Goal: Information Seeking & Learning: Learn about a topic

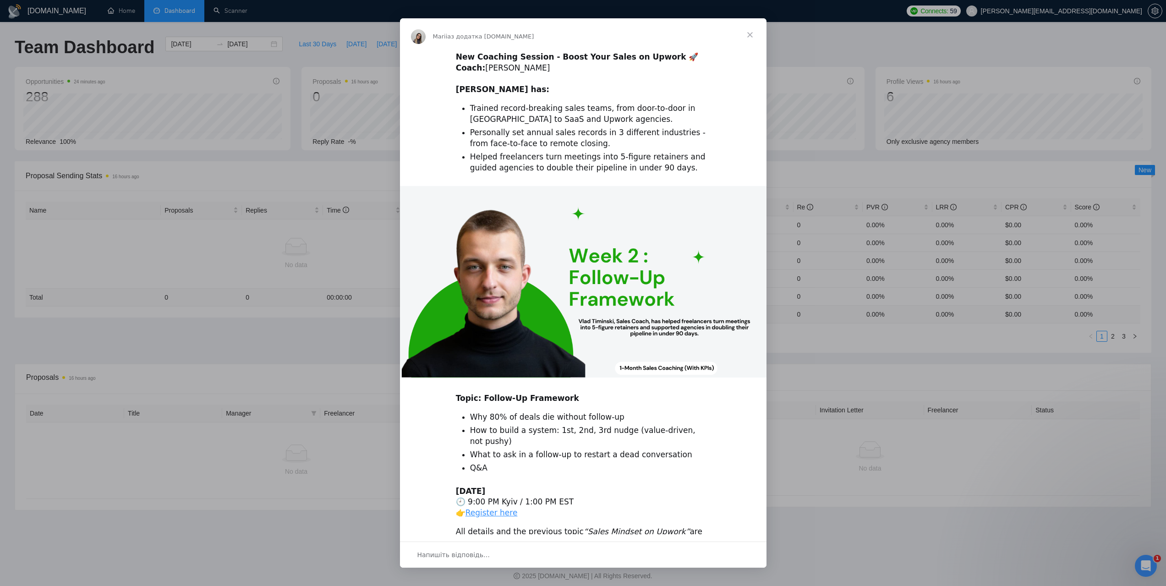
click at [751, 32] on span "Закрити" at bounding box center [749, 34] width 33 height 33
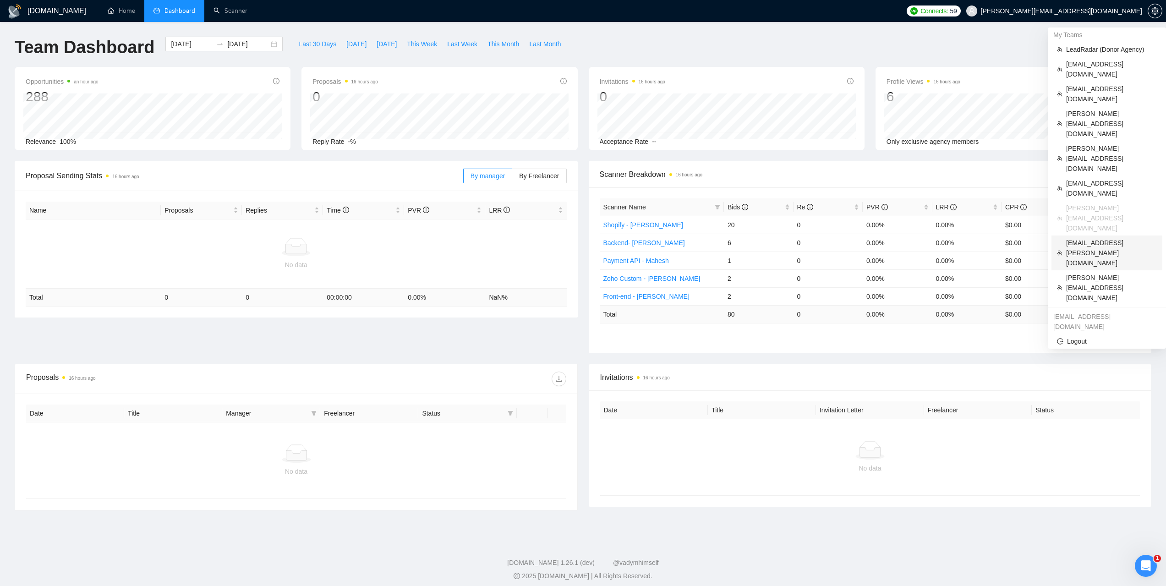
click at [1085, 238] on span "[EMAIL_ADDRESS][PERSON_NAME][DOMAIN_NAME]" at bounding box center [1111, 253] width 91 height 30
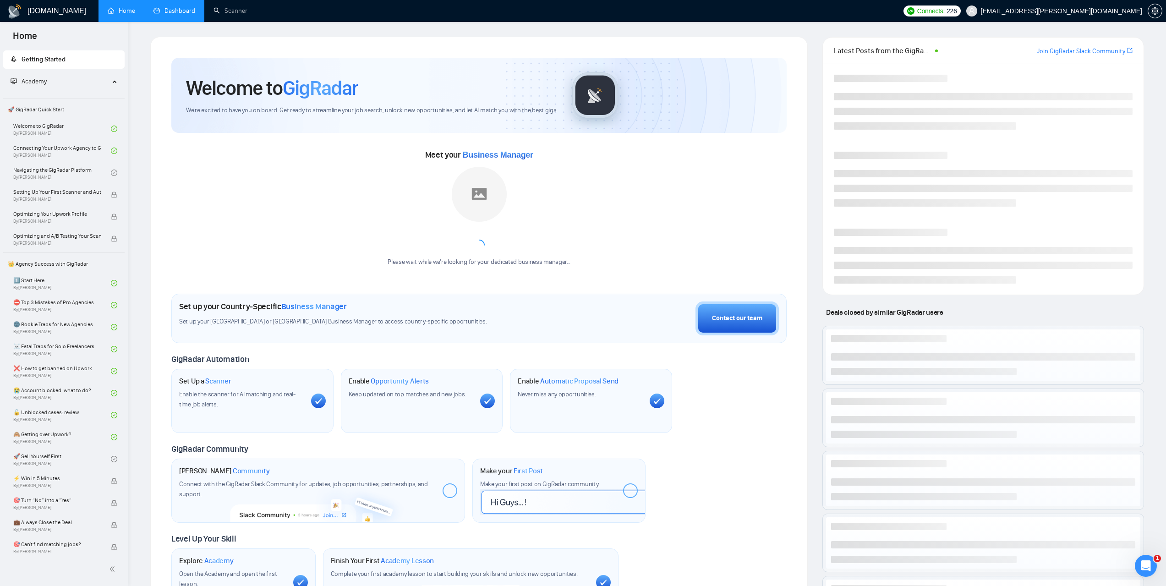
click at [180, 11] on link "Dashboard" at bounding box center [174, 11] width 42 height 8
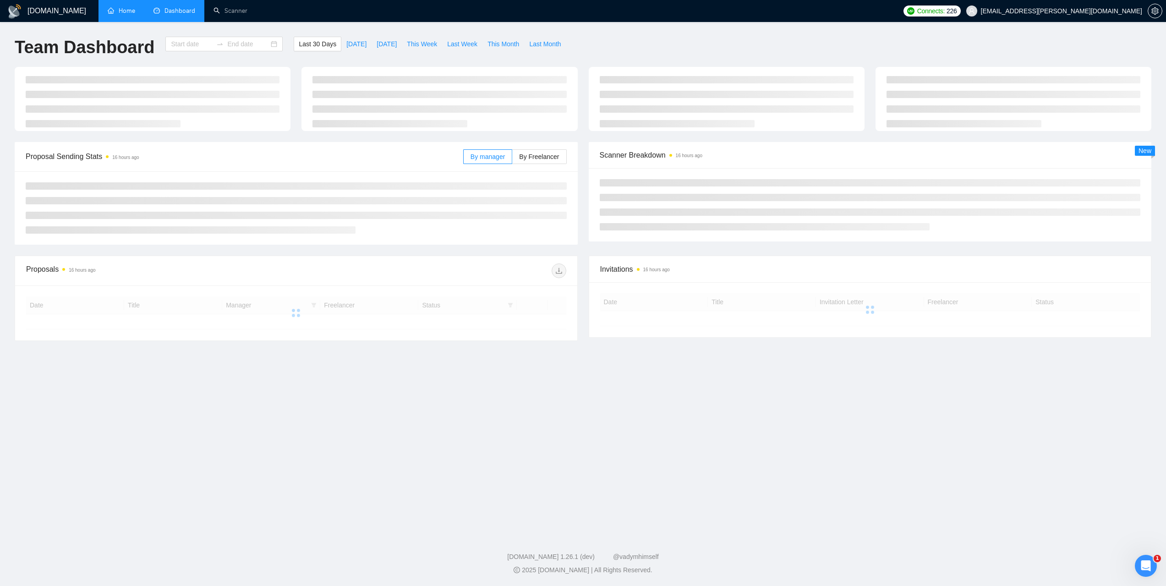
type input "[DATE]"
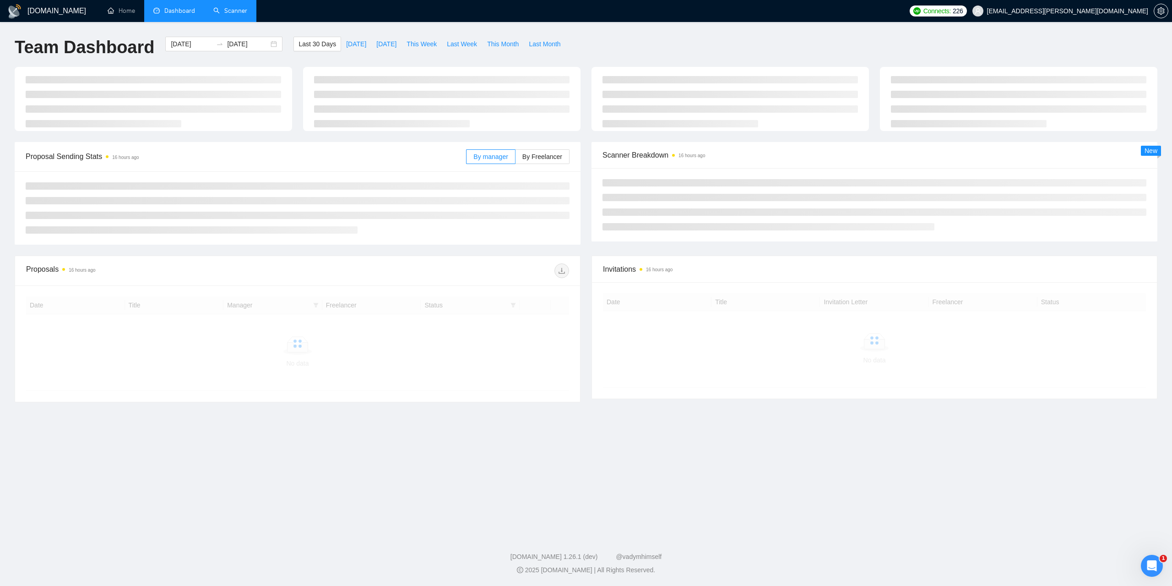
click at [219, 11] on link "Scanner" at bounding box center [230, 11] width 34 height 8
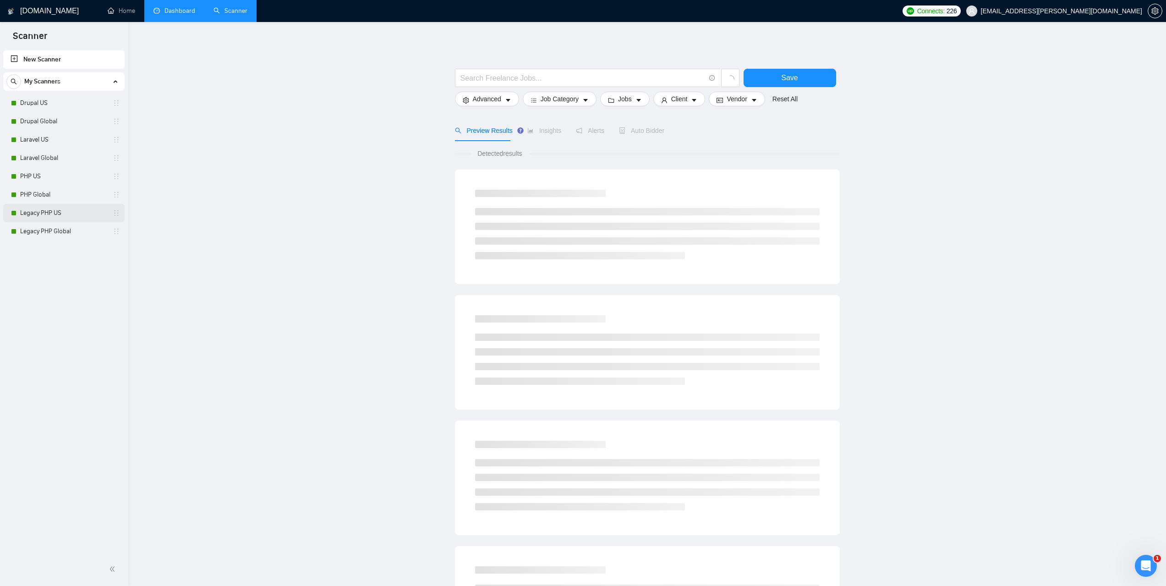
click at [49, 215] on link "Legacy PHP US" at bounding box center [63, 213] width 87 height 18
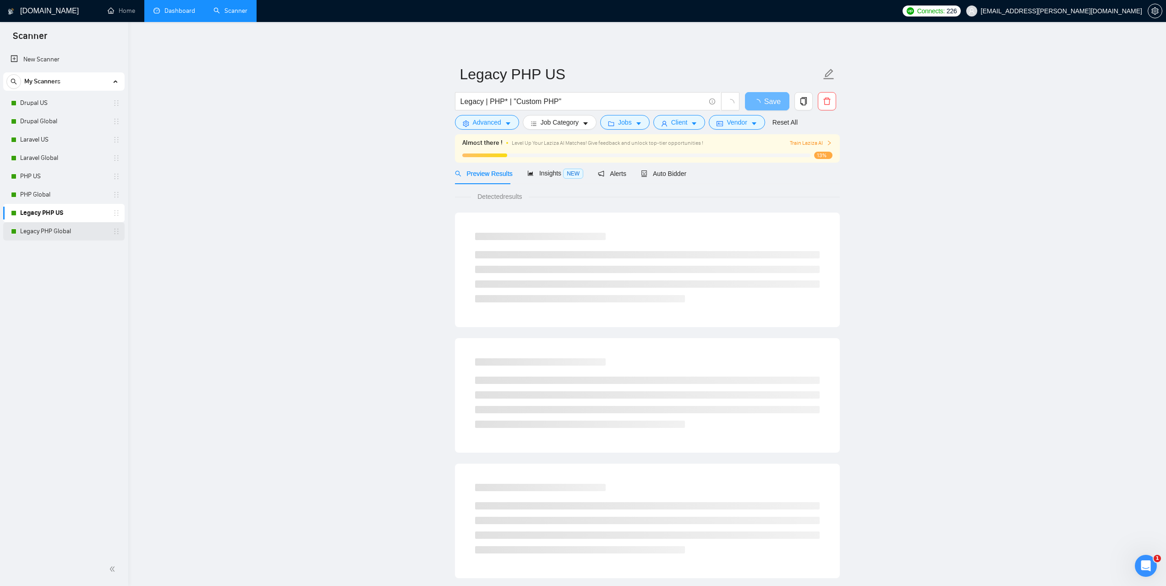
click at [50, 225] on link "Legacy PHP Global" at bounding box center [63, 231] width 87 height 18
click at [555, 173] on span "Insights NEW" at bounding box center [555, 172] width 56 height 7
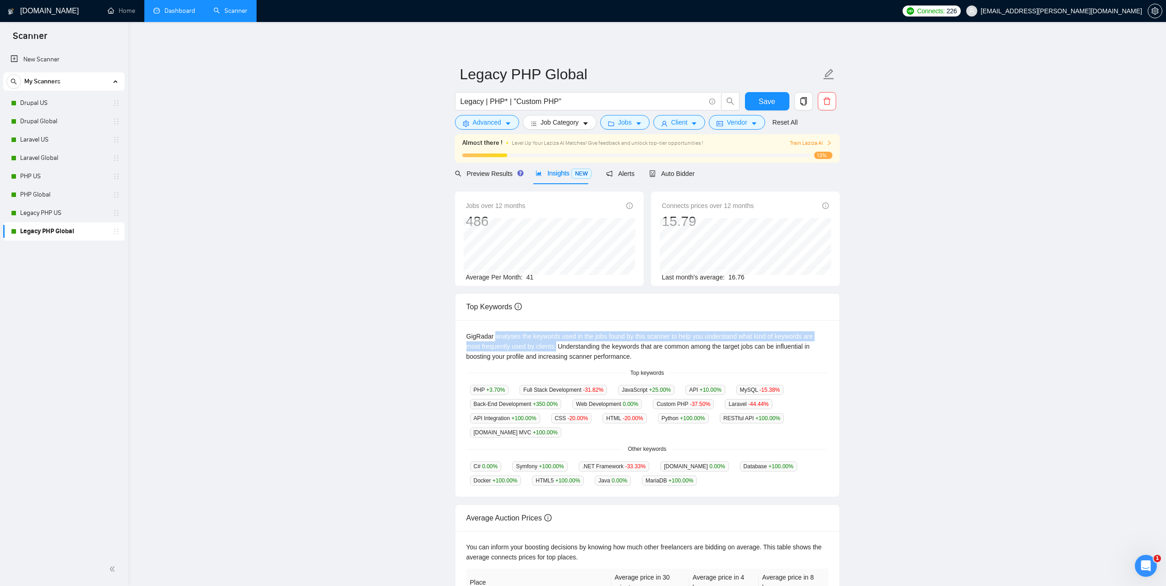
drag, startPoint x: 494, startPoint y: 336, endPoint x: 539, endPoint y: 343, distance: 45.8
click at [539, 343] on div "GigRadar analyses the keywords used in the jobs found by this scanner to help y…" at bounding box center [647, 346] width 362 height 30
copy div "analyses the keywords used in the jobs found by this scanner to help you unders…"
click at [680, 170] on span "Auto Bidder" at bounding box center [671, 173] width 45 height 7
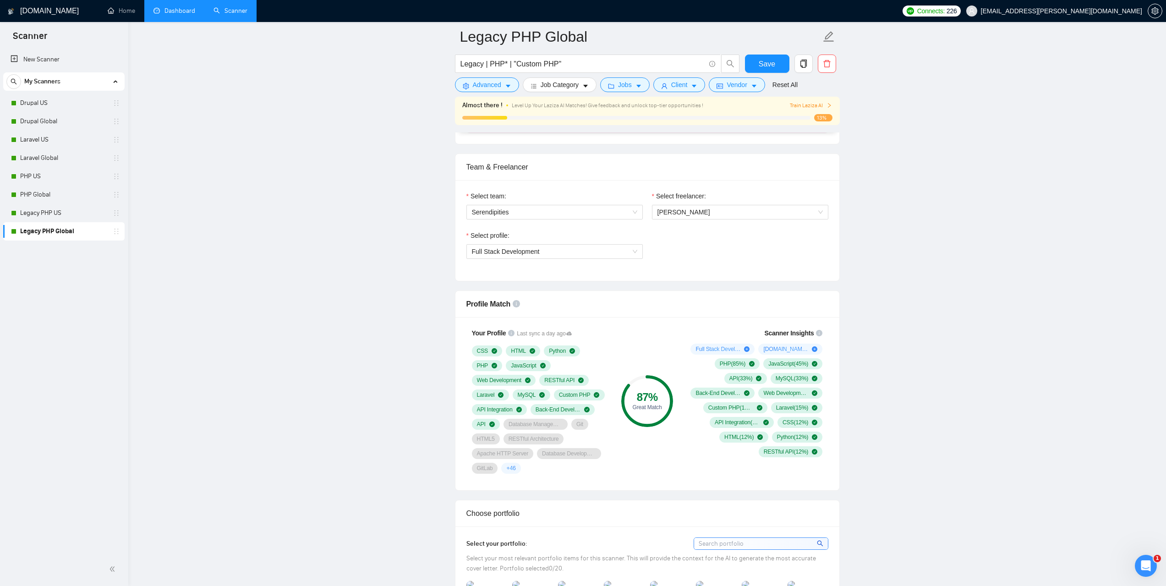
scroll to position [458, 0]
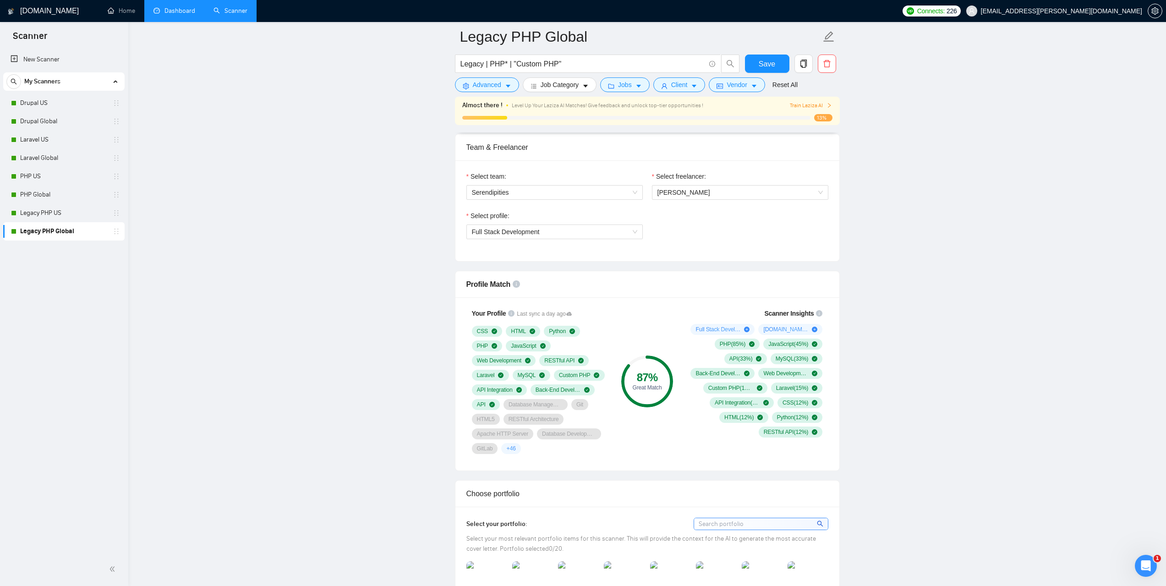
click at [180, 11] on link "Dashboard" at bounding box center [174, 11] width 42 height 8
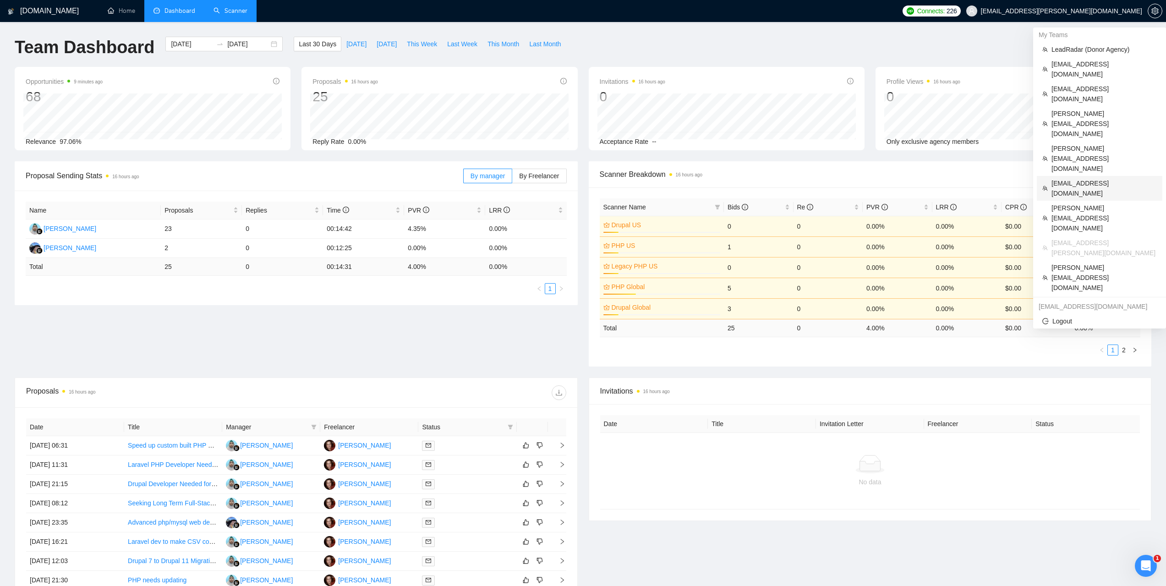
click at [1070, 178] on span "[EMAIL_ADDRESS][DOMAIN_NAME]" at bounding box center [1103, 188] width 105 height 20
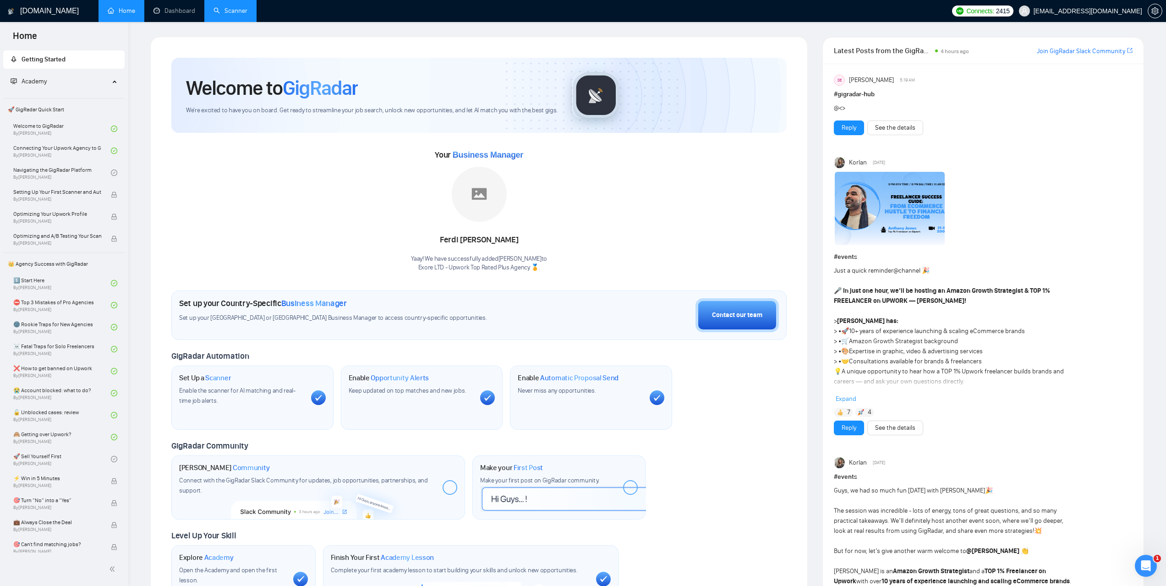
click at [234, 12] on link "Scanner" at bounding box center [230, 11] width 34 height 8
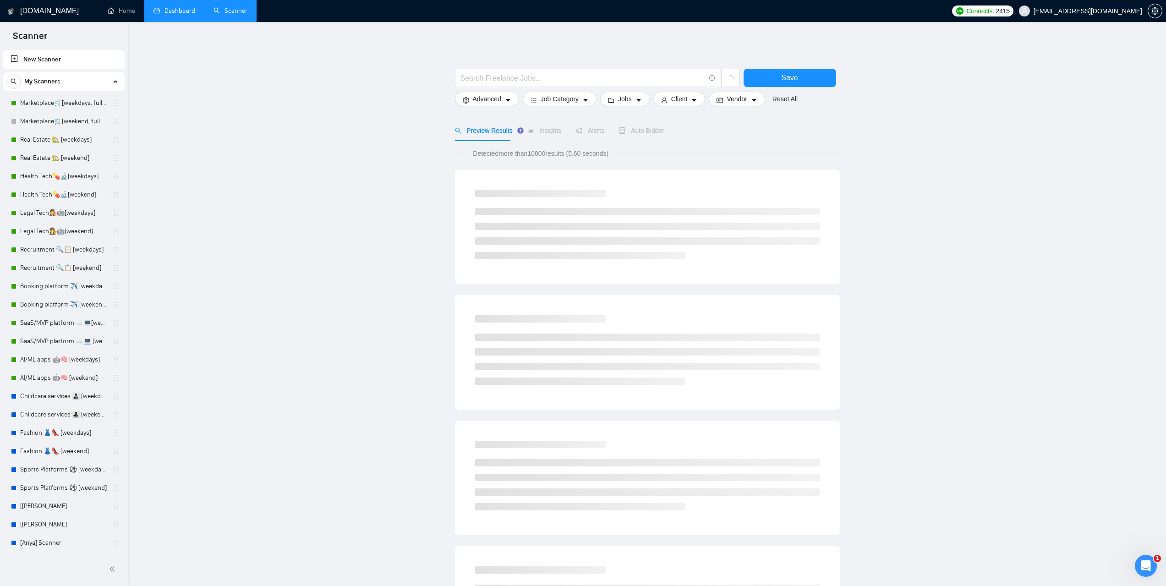
click at [185, 9] on link "Dashboard" at bounding box center [174, 11] width 42 height 8
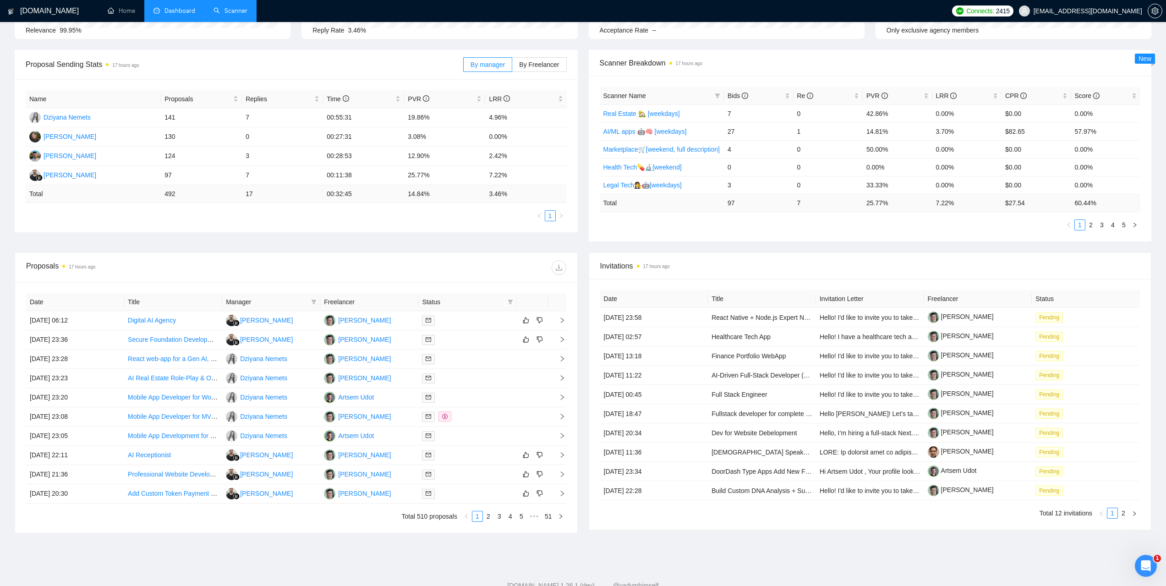
scroll to position [140, 0]
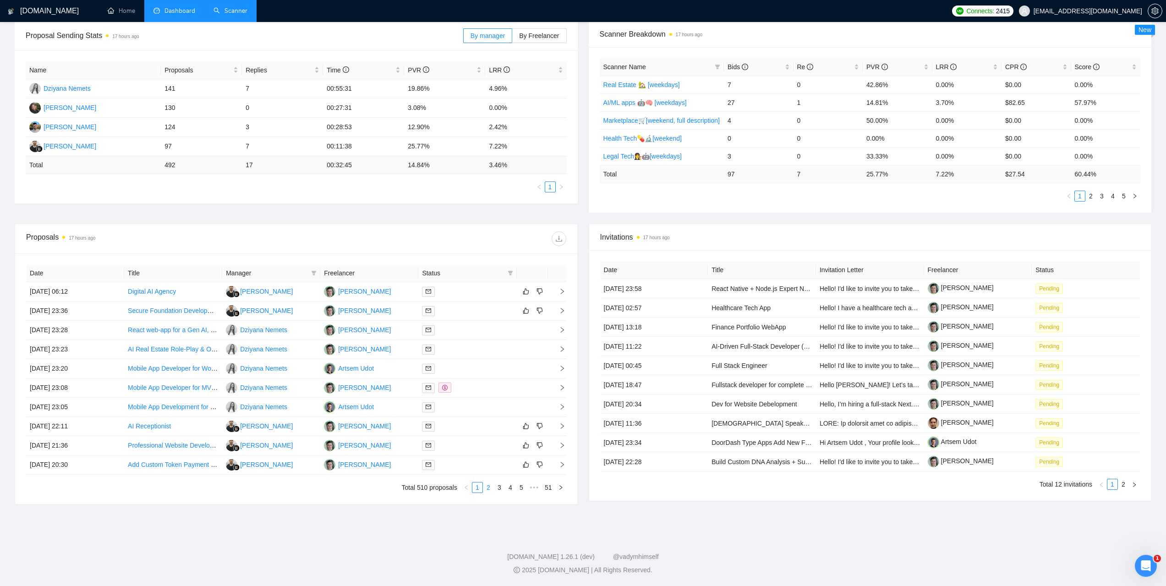
click at [489, 485] on link "2" at bounding box center [488, 487] width 10 height 10
click at [478, 488] on link "1" at bounding box center [477, 487] width 10 height 10
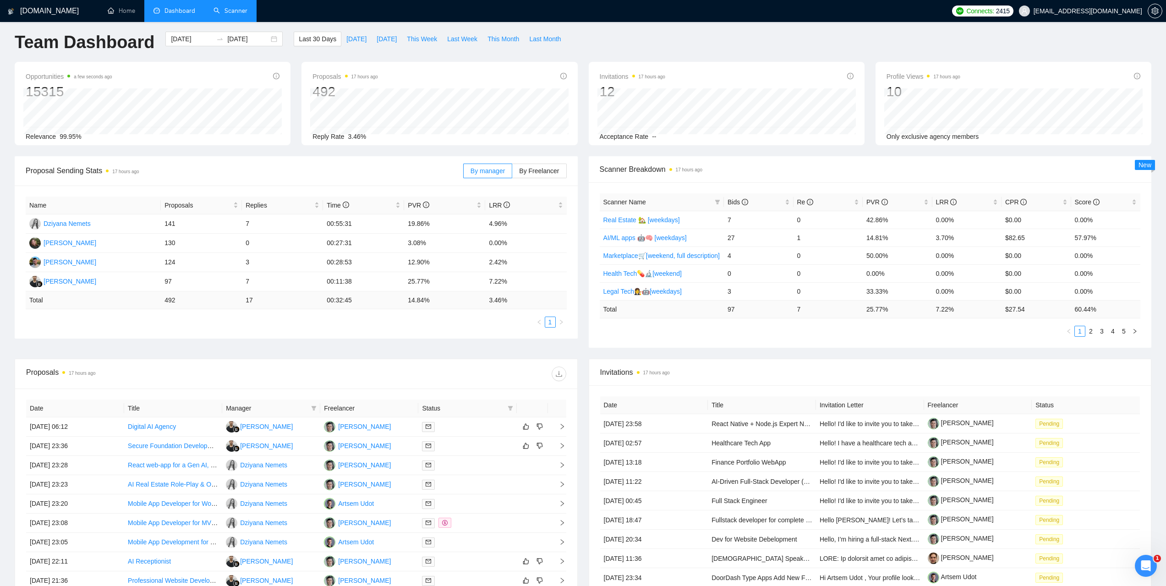
scroll to position [3, 0]
click at [528, 174] on span "By Freelancer" at bounding box center [539, 172] width 40 height 7
click at [512, 175] on input "By Freelancer" at bounding box center [512, 175] width 0 height 0
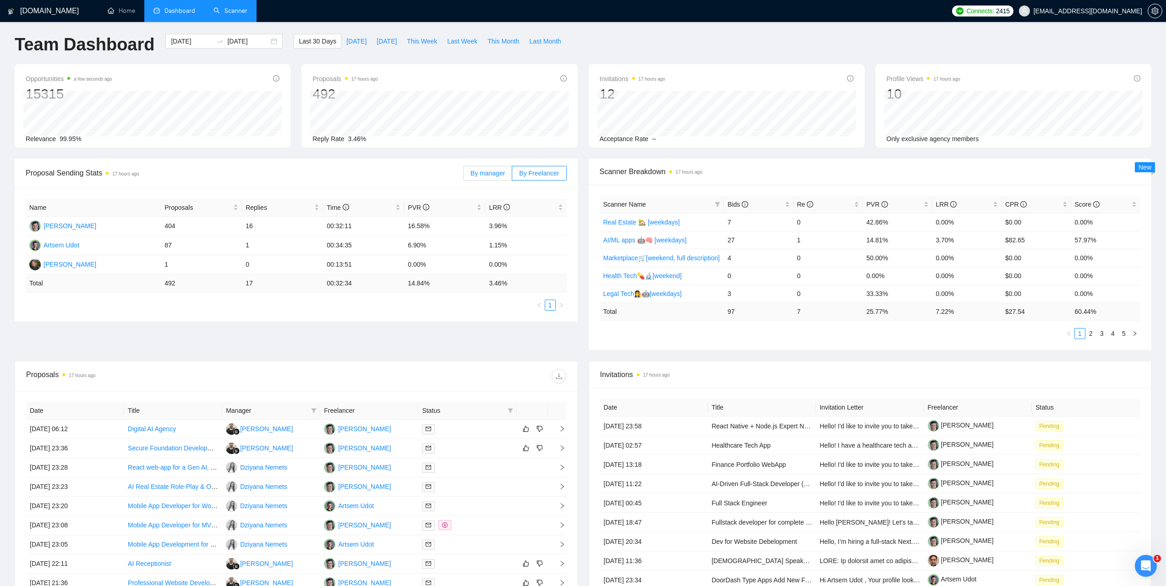
drag, startPoint x: 486, startPoint y: 178, endPoint x: 665, endPoint y: 142, distance: 182.1
click at [486, 178] on label "By manager" at bounding box center [487, 173] width 49 height 15
click at [463, 175] on input "By manager" at bounding box center [463, 175] width 0 height 0
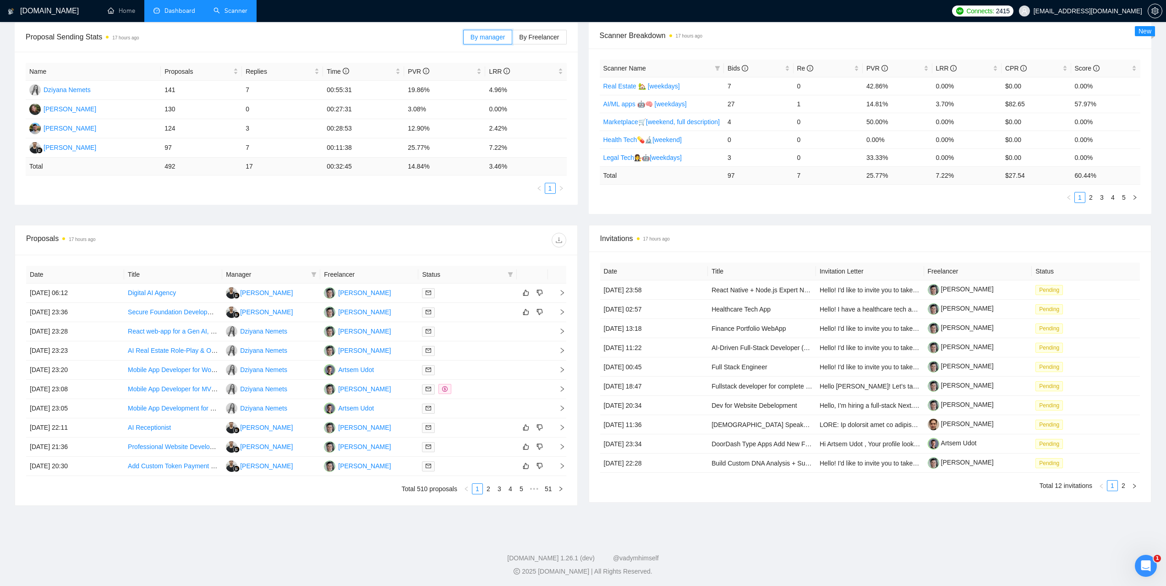
scroll to position [140, 0]
click at [492, 488] on link "2" at bounding box center [488, 487] width 10 height 10
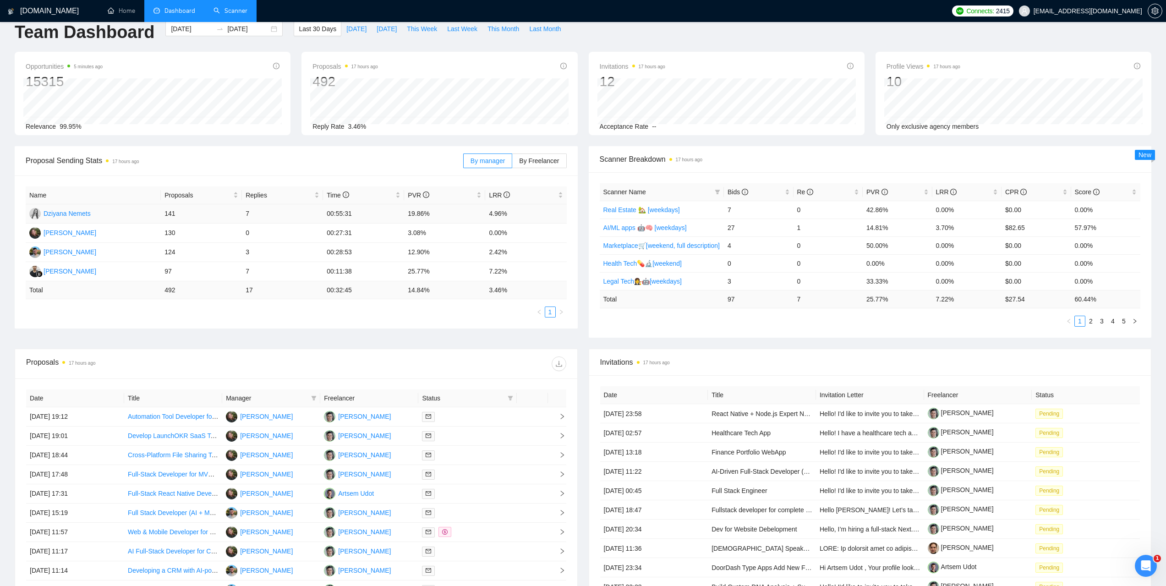
scroll to position [0, 0]
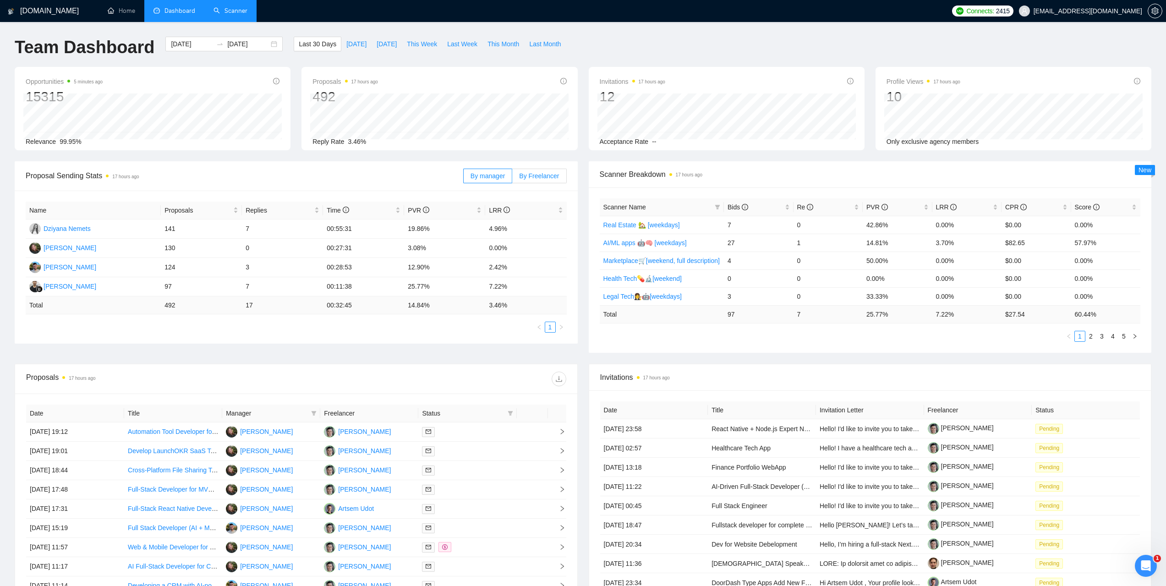
click at [540, 178] on span "By Freelancer" at bounding box center [539, 175] width 40 height 7
click at [512, 178] on input "By Freelancer" at bounding box center [512, 178] width 0 height 0
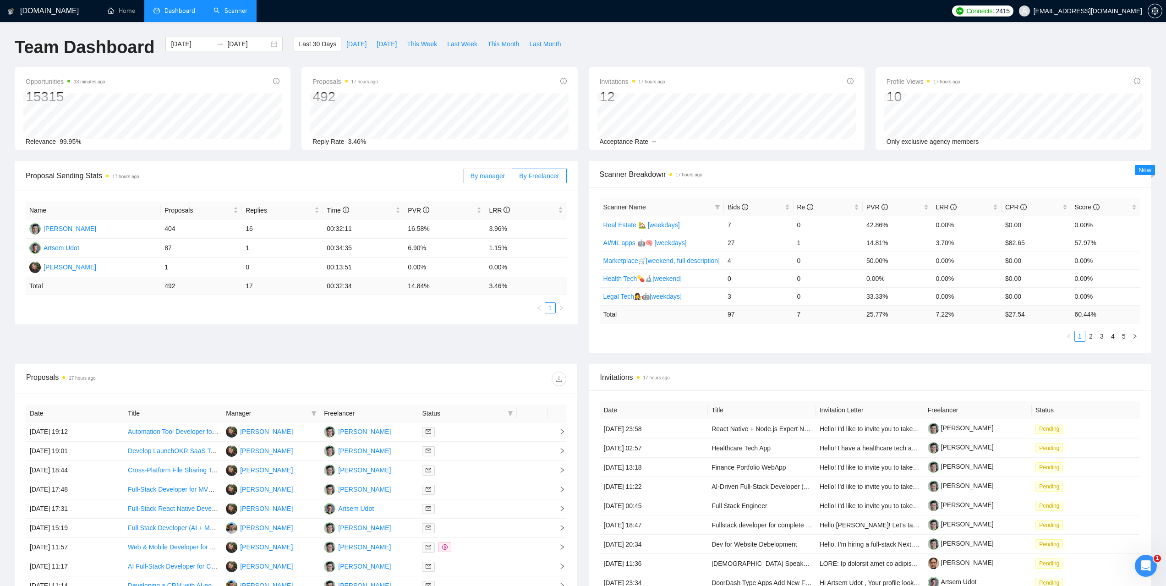
click at [491, 175] on span "By manager" at bounding box center [487, 175] width 34 height 7
click at [463, 178] on input "By manager" at bounding box center [463, 178] width 0 height 0
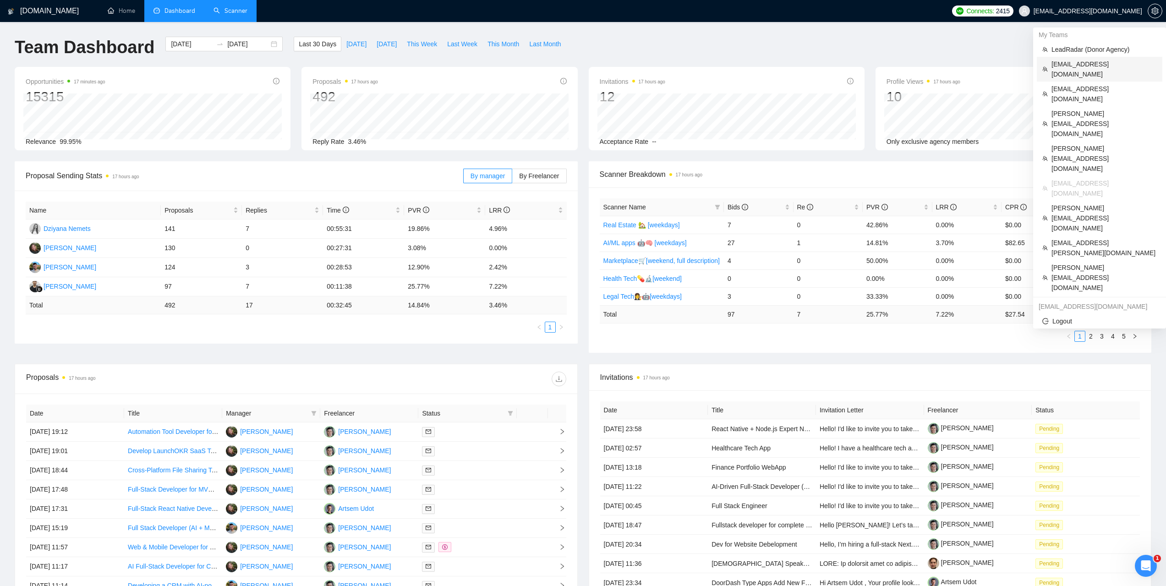
click at [1081, 62] on span "[EMAIL_ADDRESS][DOMAIN_NAME]" at bounding box center [1103, 69] width 105 height 20
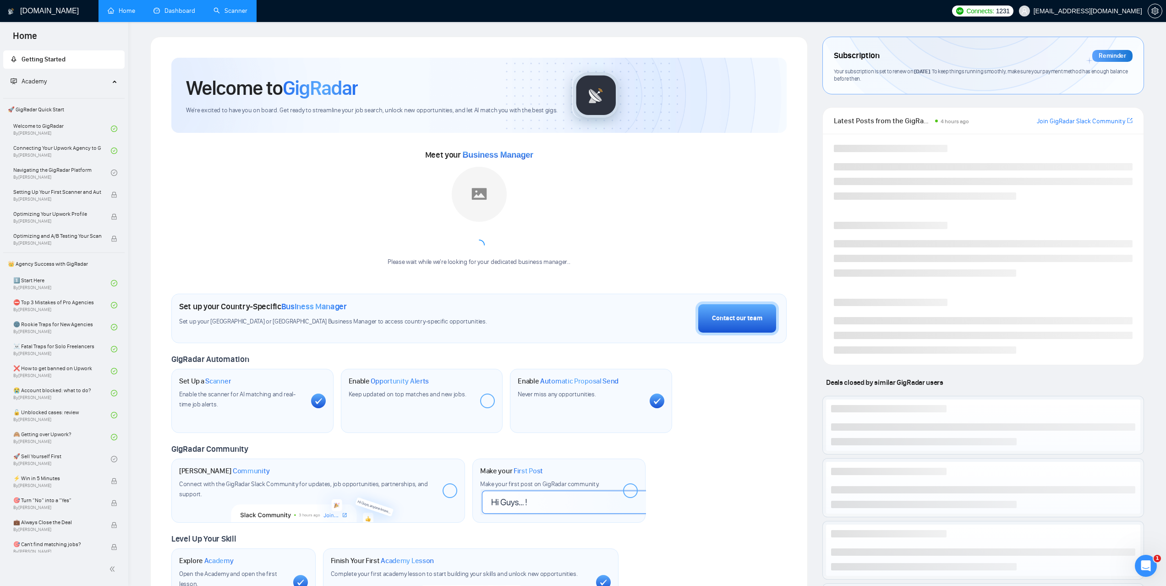
click at [190, 11] on link "Dashboard" at bounding box center [174, 11] width 42 height 8
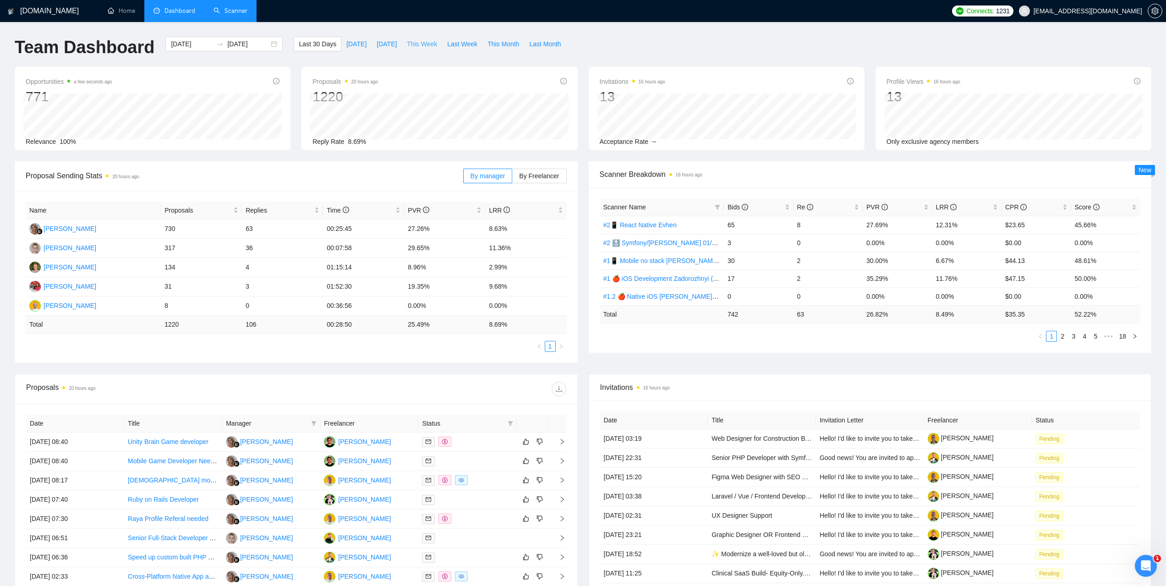
click at [415, 40] on span "This Week" at bounding box center [422, 44] width 30 height 10
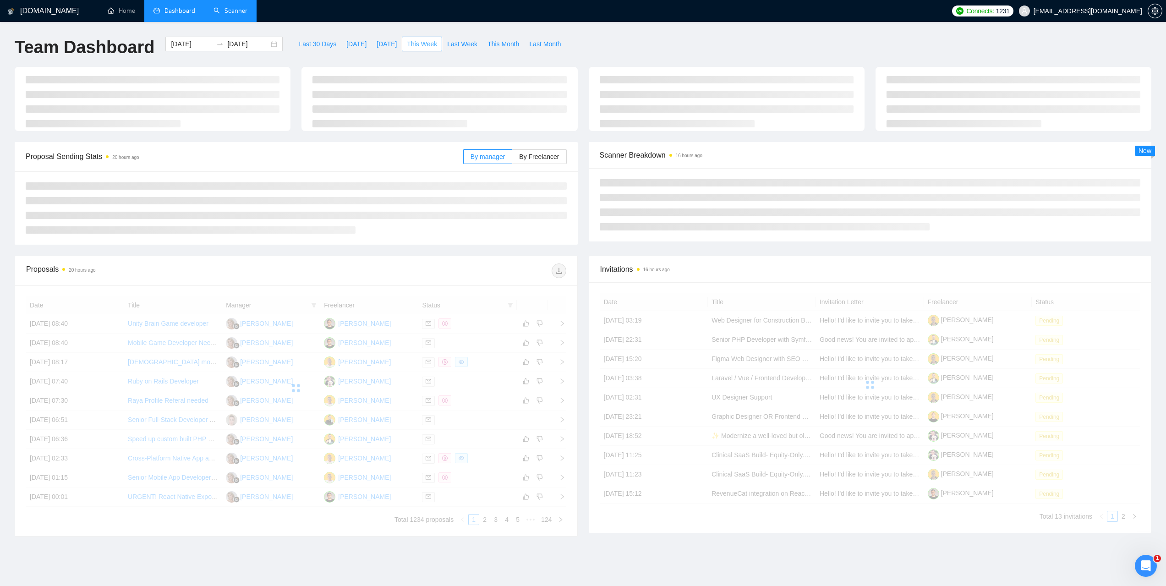
type input "[DATE]"
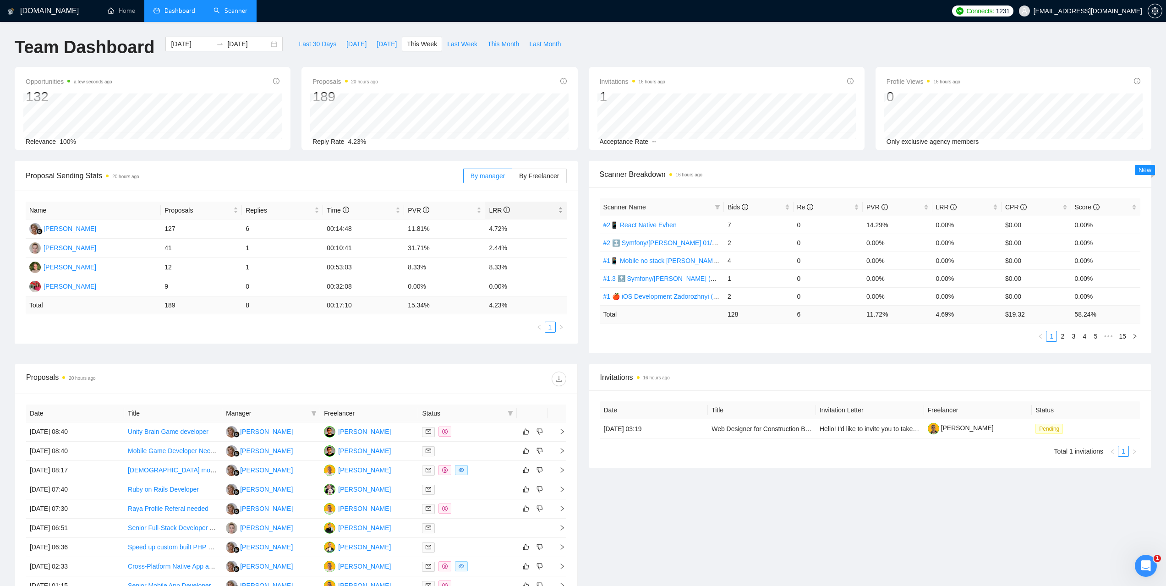
click at [494, 205] on div "LRR" at bounding box center [526, 210] width 74 height 10
click at [495, 205] on span "LRR" at bounding box center [522, 210] width 67 height 10
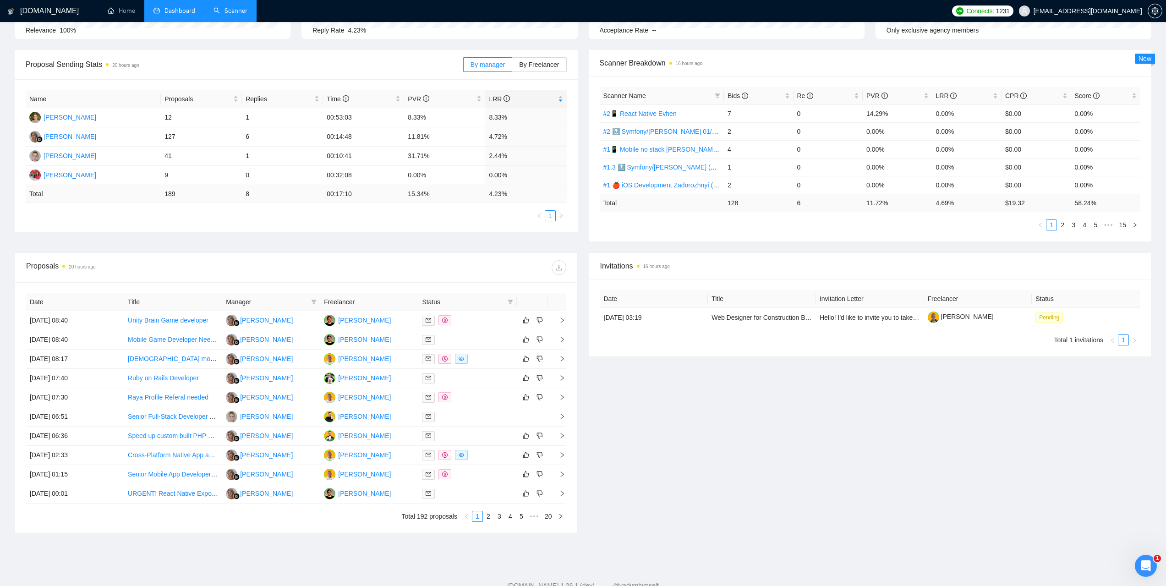
scroll to position [140, 0]
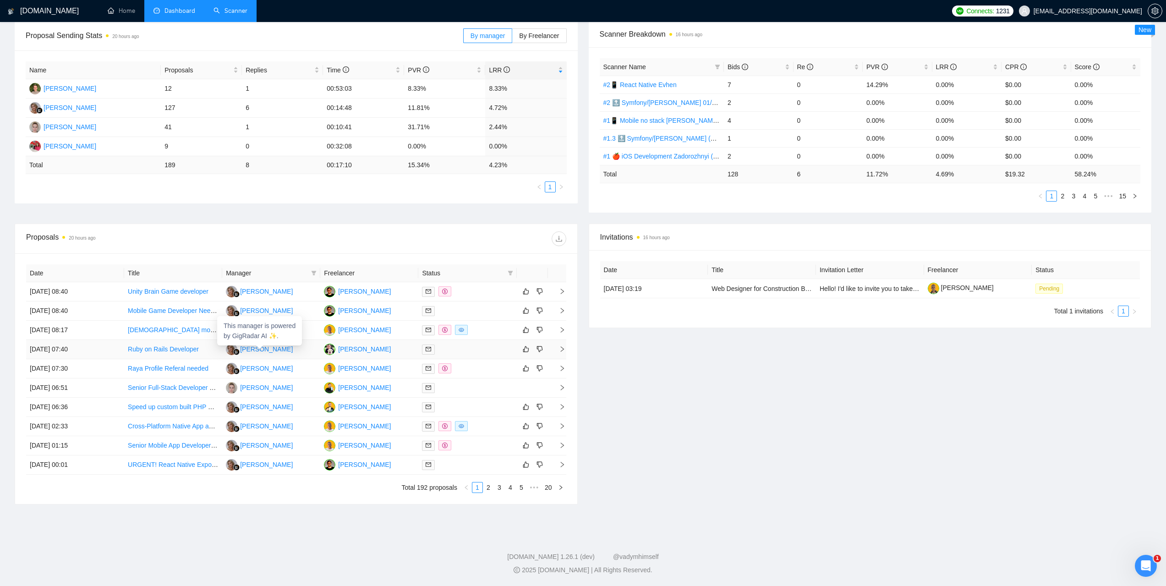
click at [260, 349] on div "[PERSON_NAME]" at bounding box center [266, 349] width 53 height 10
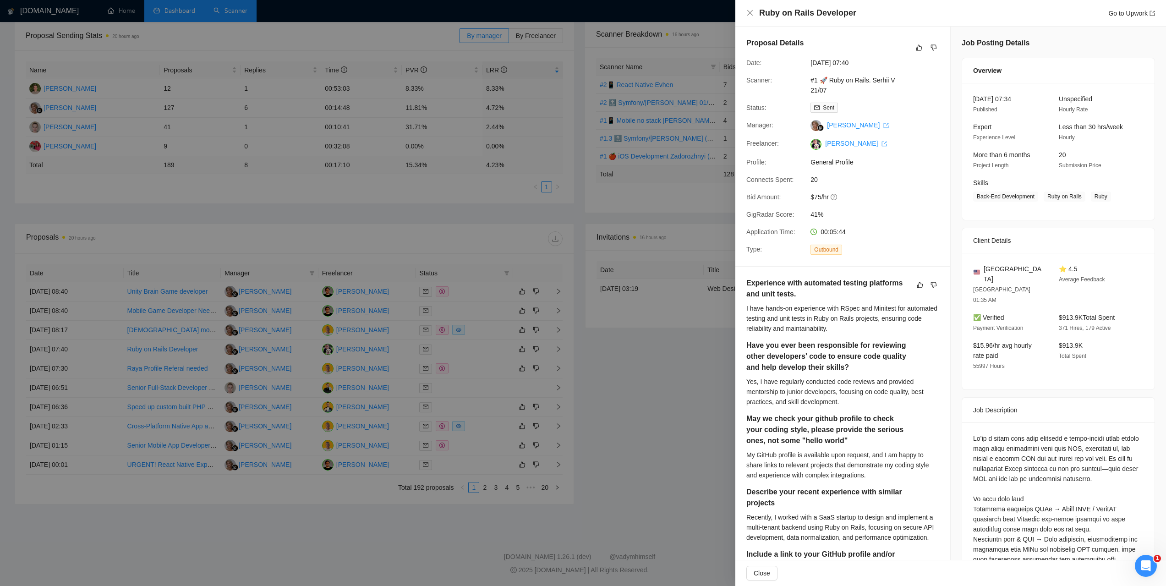
click at [264, 383] on div at bounding box center [583, 293] width 1166 height 586
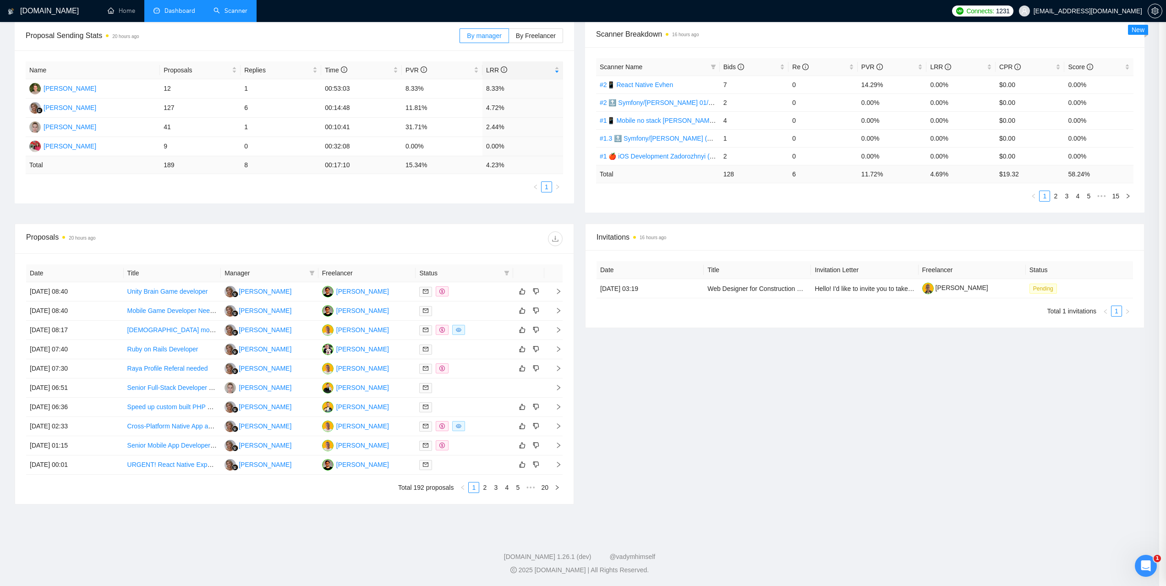
click at [263, 383] on div at bounding box center [583, 293] width 1166 height 586
click at [263, 384] on div at bounding box center [583, 293] width 1166 height 586
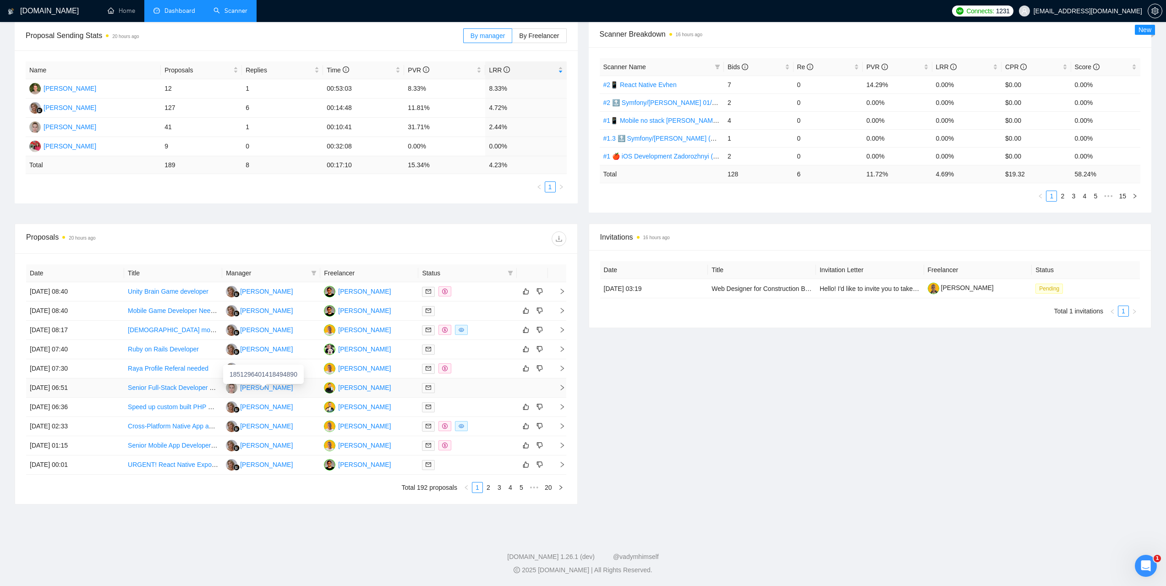
click at [263, 386] on div "[PERSON_NAME]" at bounding box center [266, 387] width 53 height 10
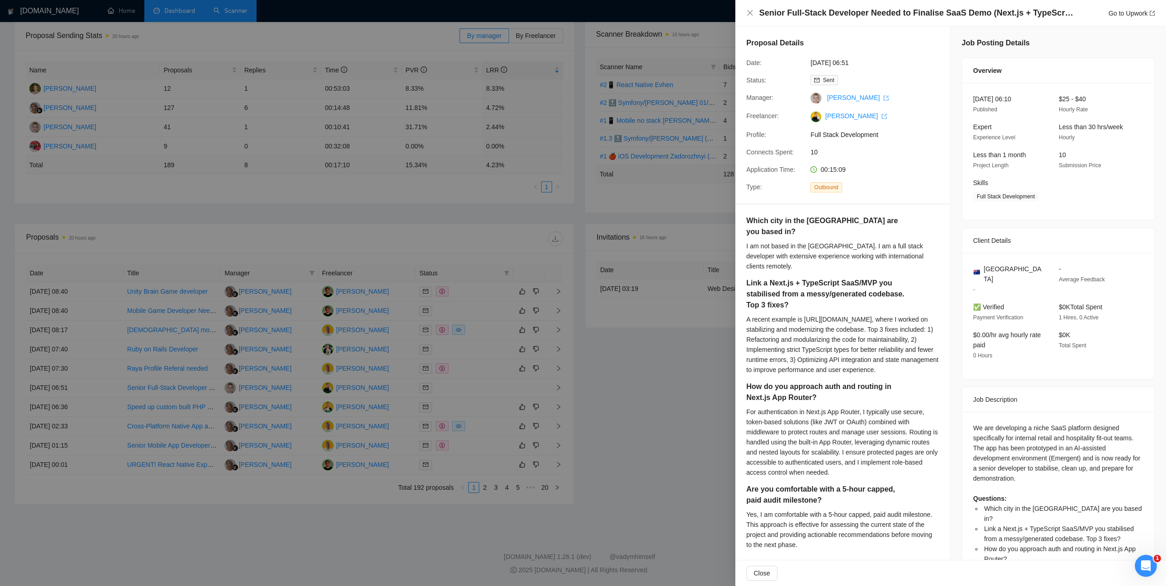
click at [579, 76] on div at bounding box center [583, 293] width 1166 height 586
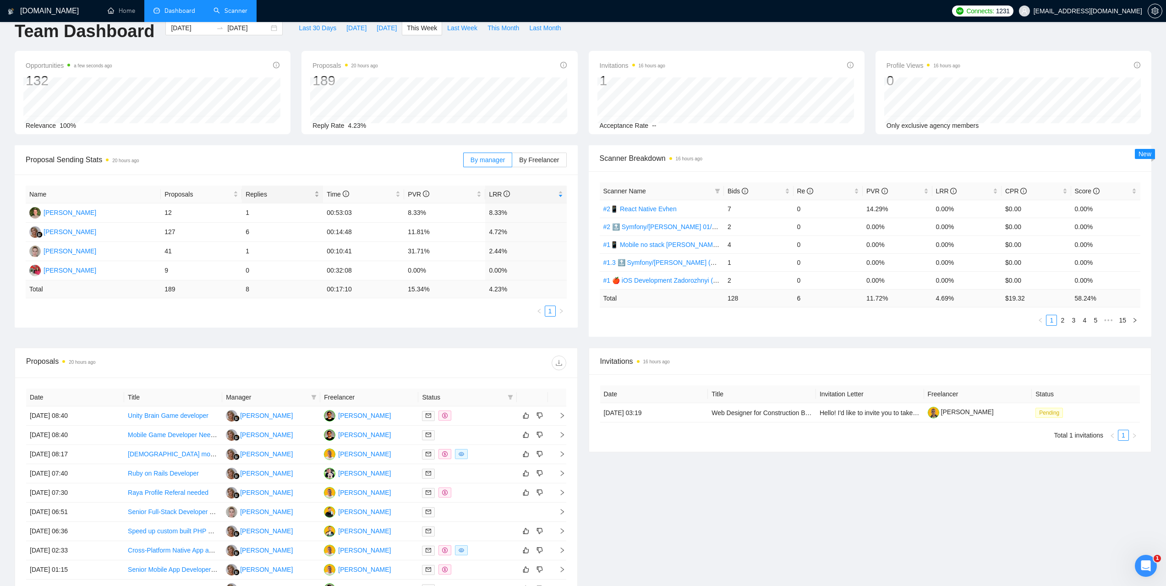
scroll to position [0, 0]
